Goal: Browse casually: Explore the website without a specific task or goal

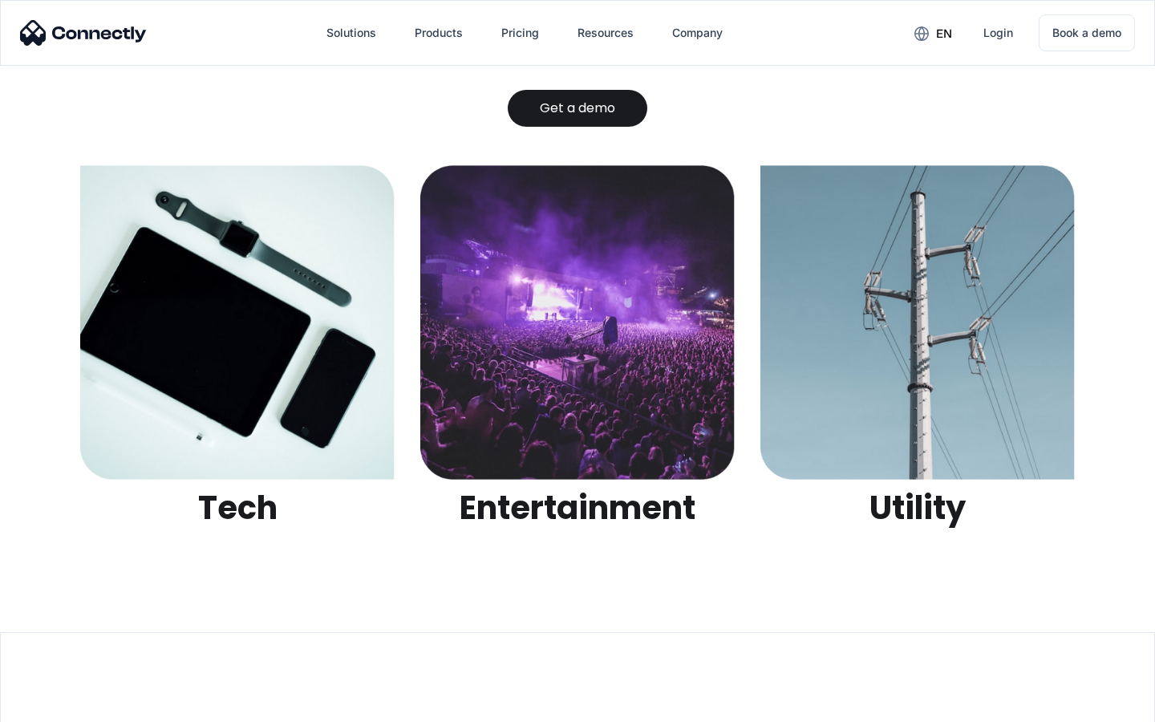
scroll to position [5060, 0]
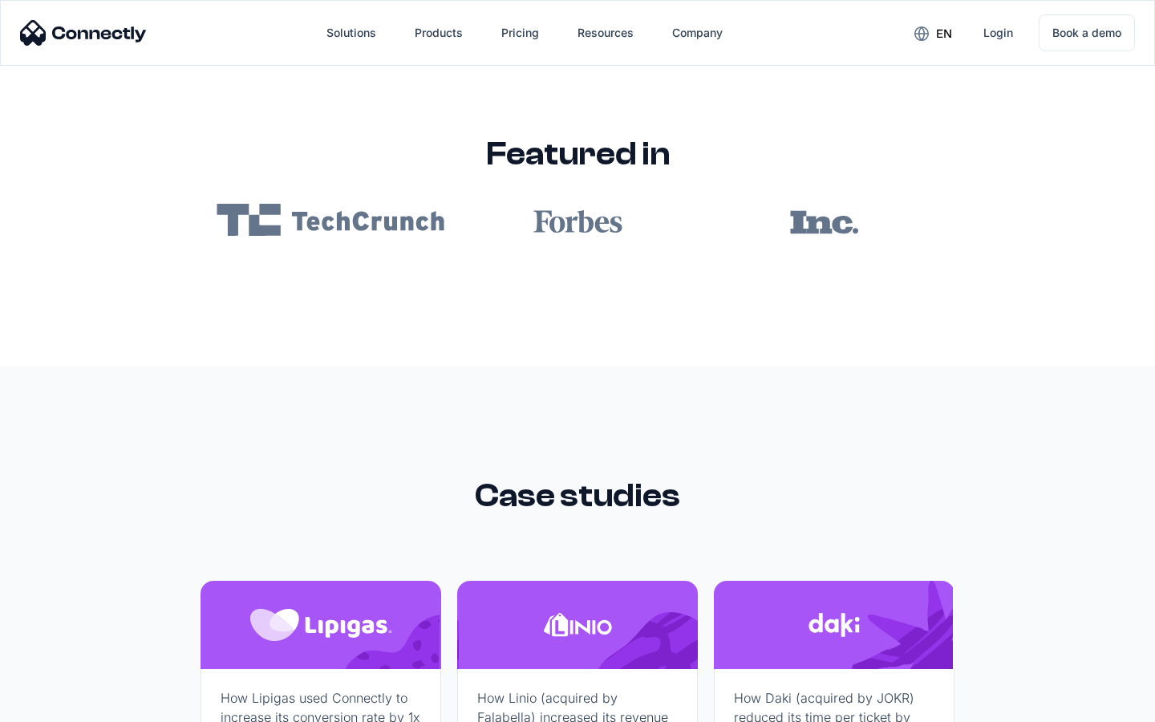
scroll to position [9605, 0]
